Goal: Information Seeking & Learning: Learn about a topic

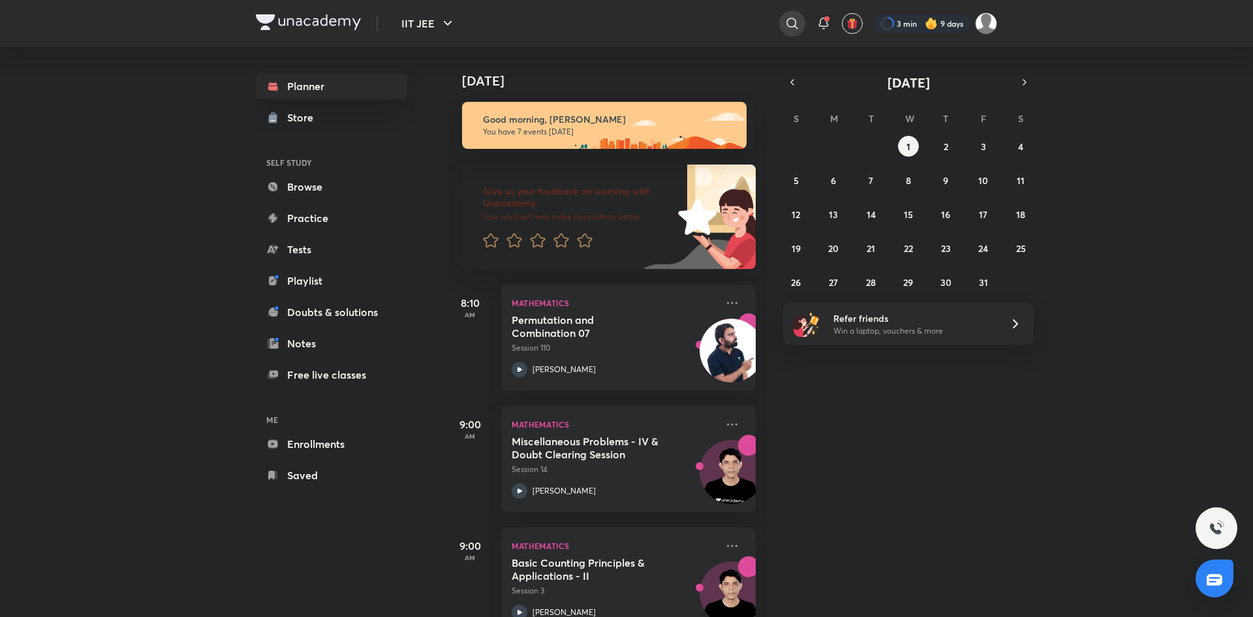
click at [797, 25] on icon at bounding box center [792, 24] width 16 height 16
type input "vikas"
type input "[PERSON_NAME]"
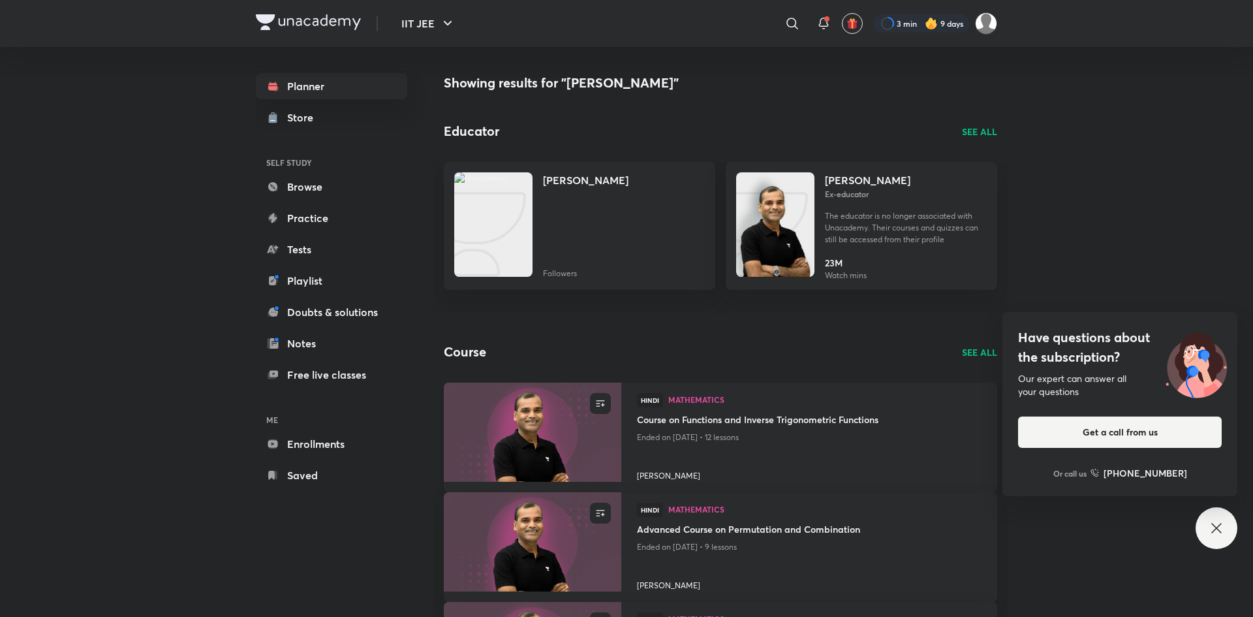
click at [762, 435] on p "Ended on [DATE] • 12 lessons" at bounding box center [809, 437] width 345 height 17
click at [761, 425] on h4 "Course on Functions and Inverse Trigonometric Functions" at bounding box center [809, 420] width 345 height 16
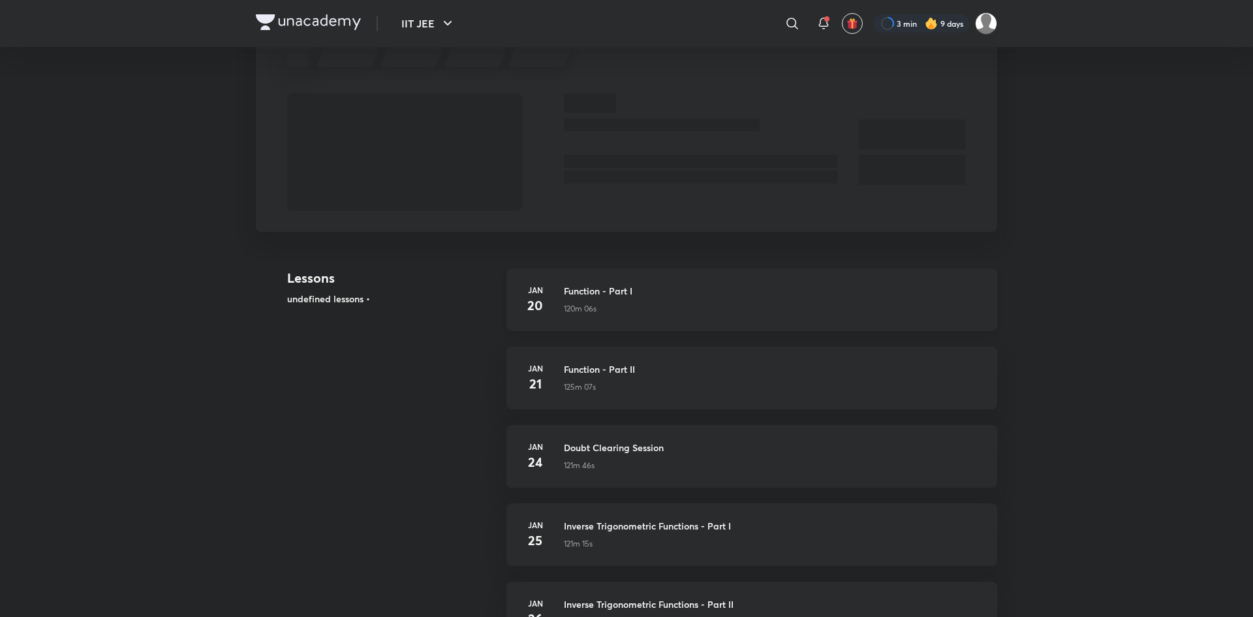
scroll to position [73, 0]
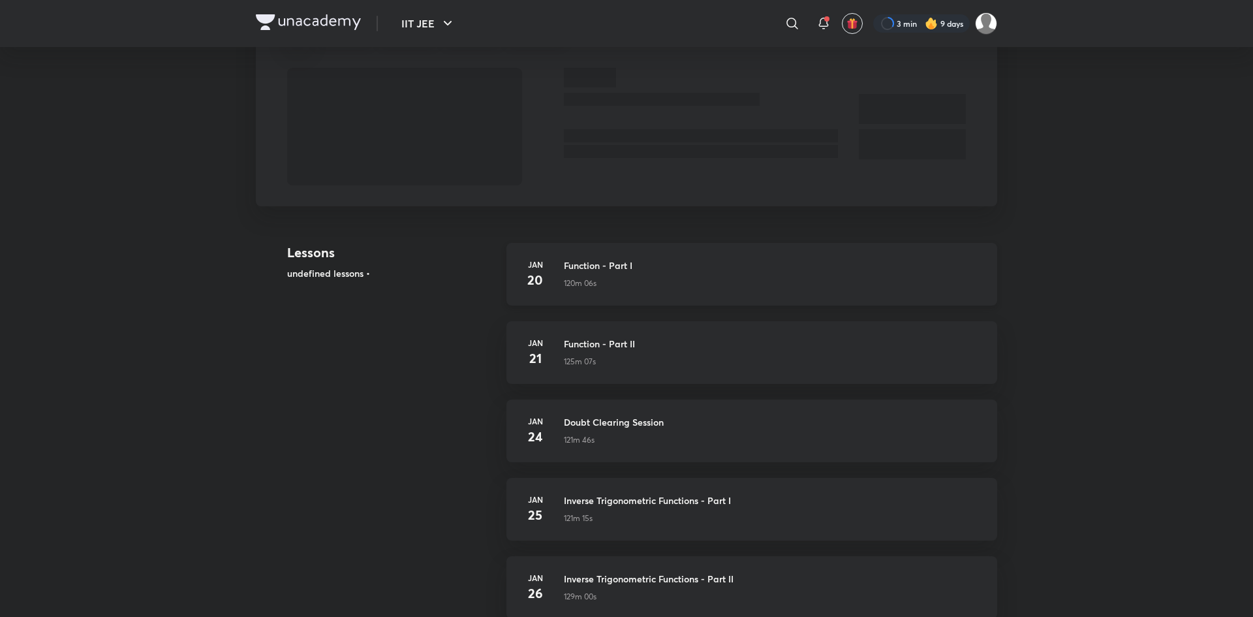
click at [623, 269] on h3 "Function - Part I" at bounding box center [773, 265] width 418 height 14
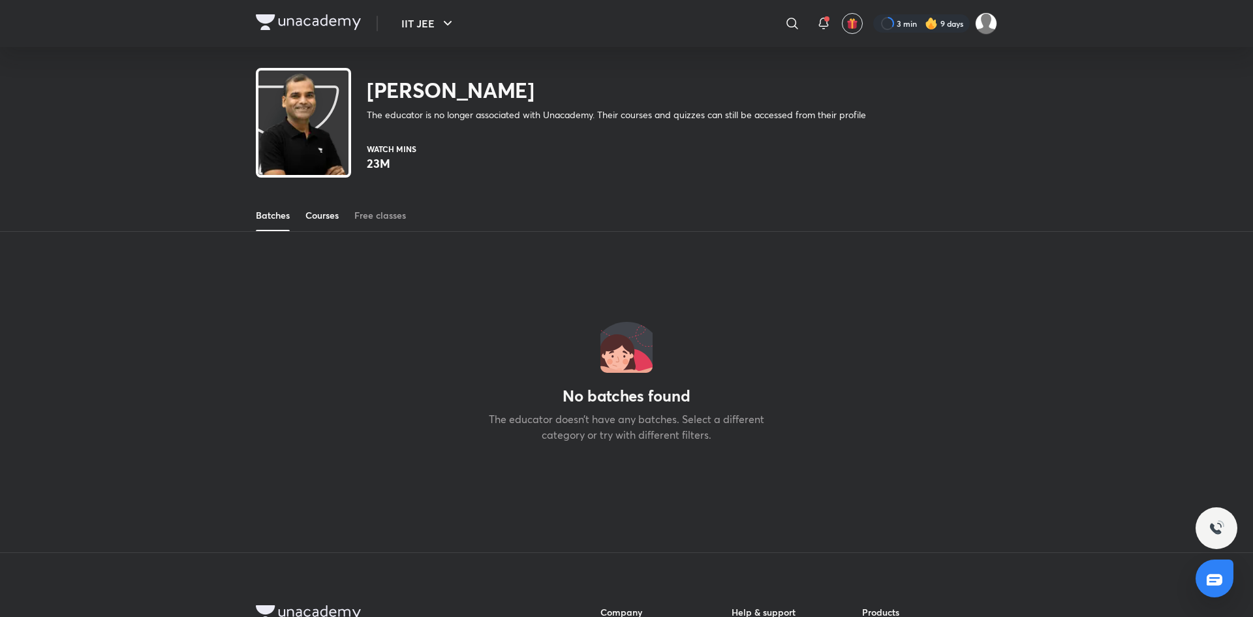
click at [337, 211] on div "Courses" at bounding box center [321, 215] width 33 height 13
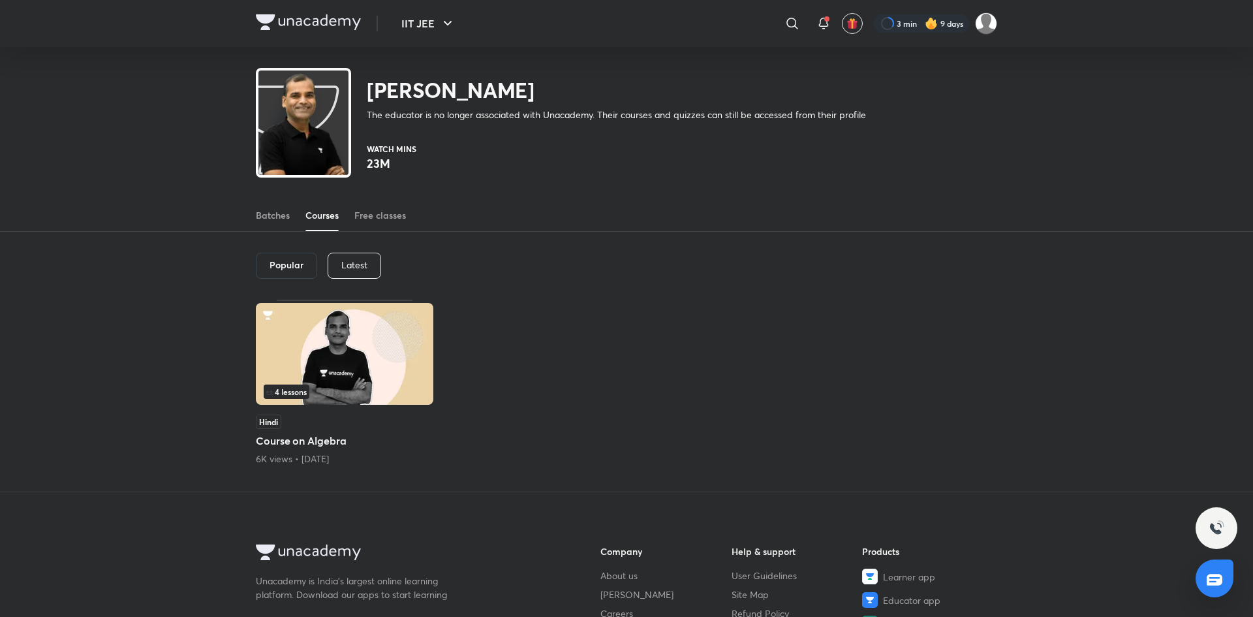
click at [369, 386] on div "4 lessons" at bounding box center [345, 391] width 162 height 14
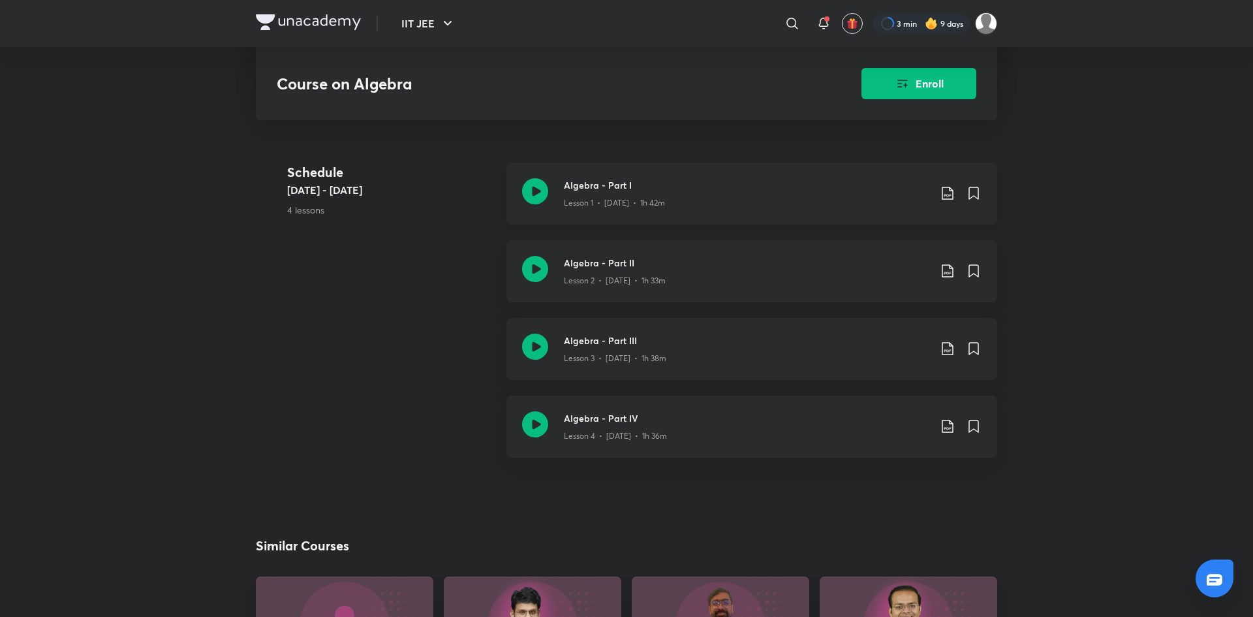
scroll to position [292, 0]
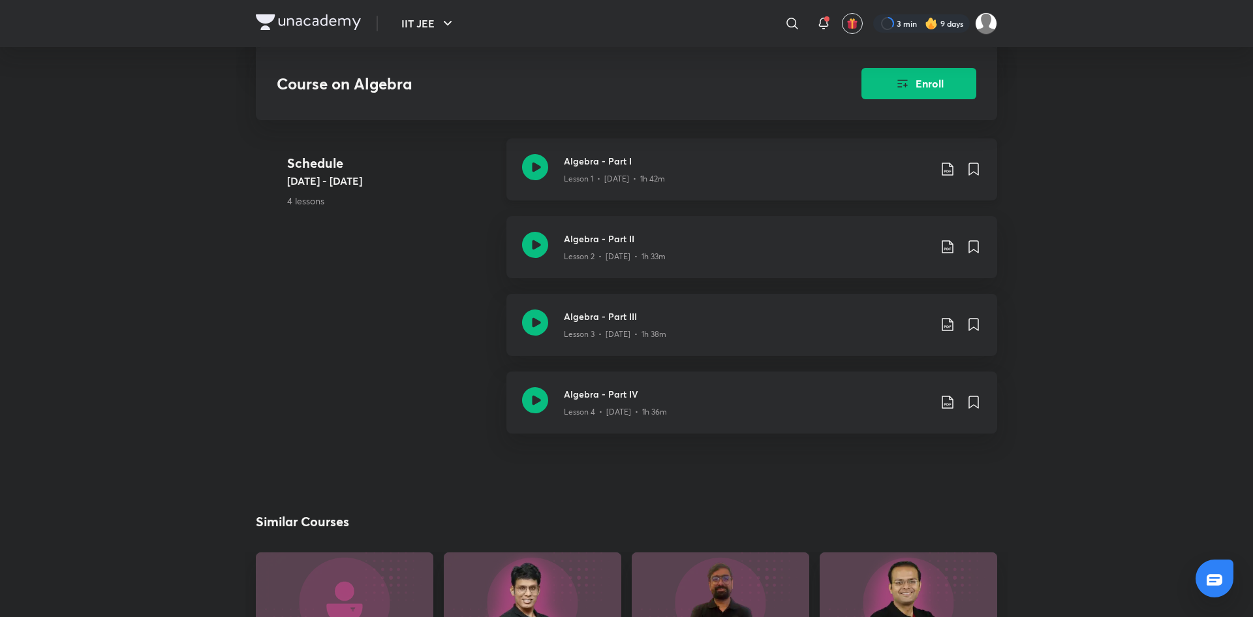
click at [669, 166] on div "Algebra - Part I Lesson 1 • Mar 15 • 1h 42m" at bounding box center [746, 169] width 365 height 31
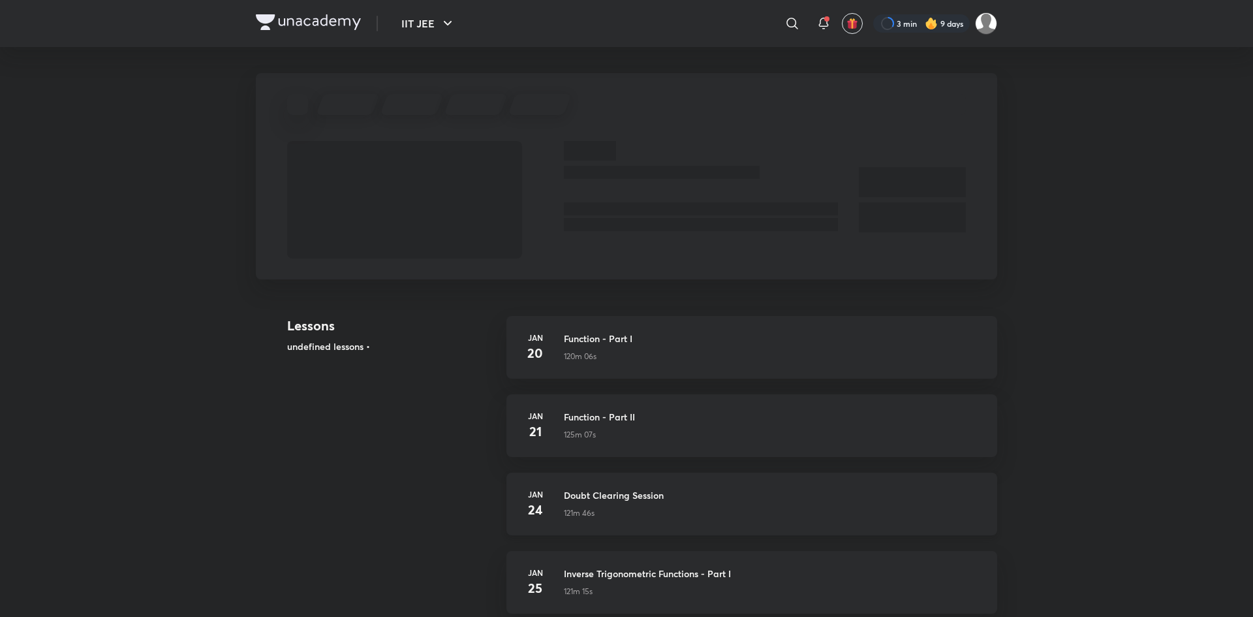
click at [604, 497] on h3 "Doubt Clearing Session" at bounding box center [773, 495] width 418 height 14
